Goal: Task Accomplishment & Management: Manage account settings

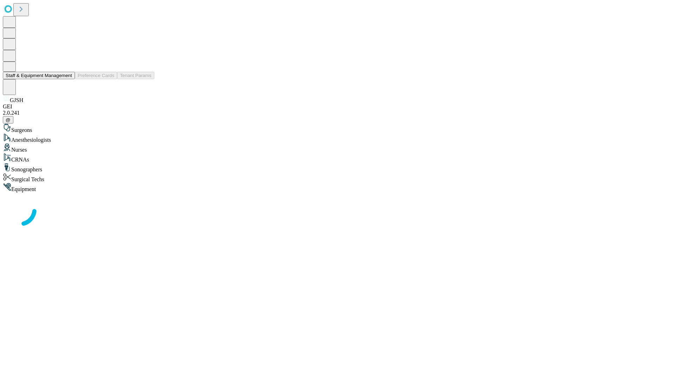
click at [67, 79] on button "Staff & Equipment Management" at bounding box center [39, 75] width 72 height 7
